Goal: Task Accomplishment & Management: Manage account settings

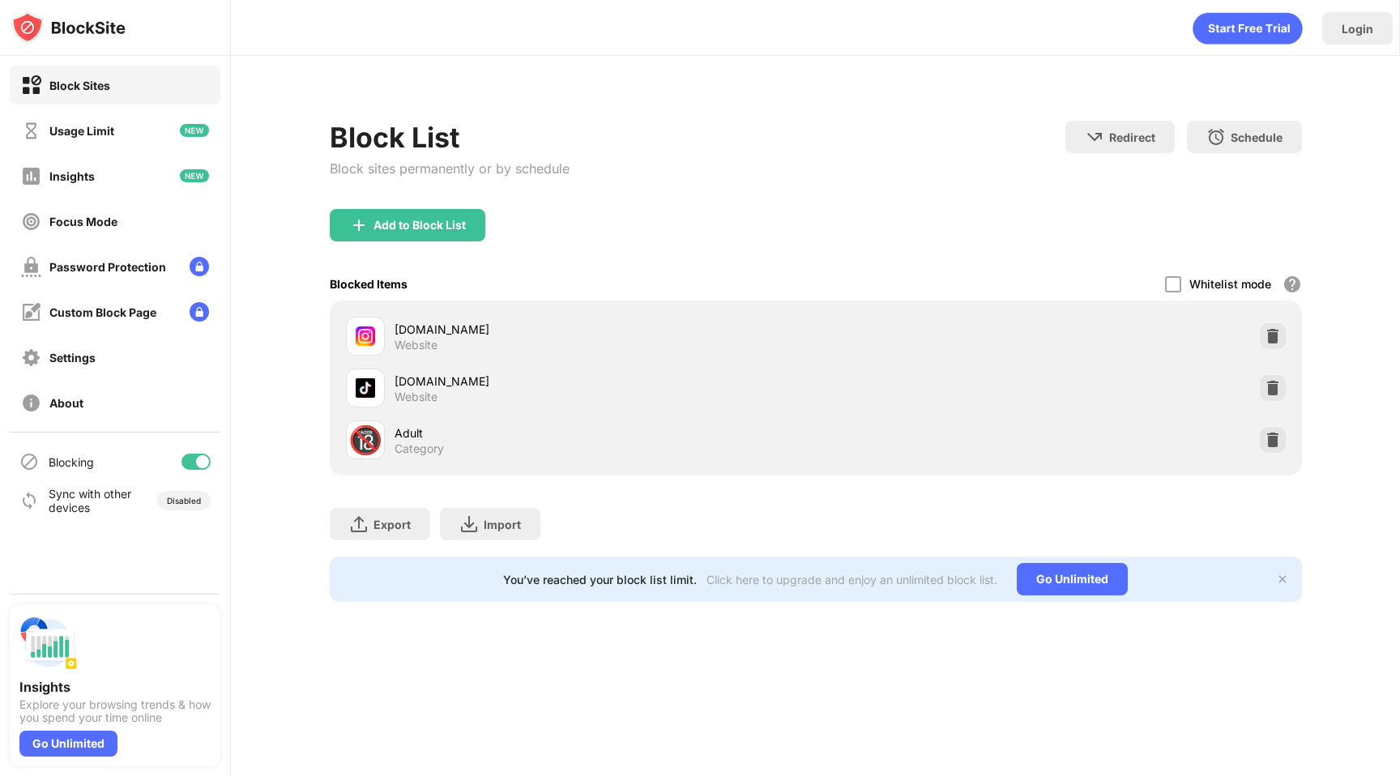
click at [1282, 441] on div at bounding box center [1273, 440] width 26 height 26
